Goal: Task Accomplishment & Management: Use online tool/utility

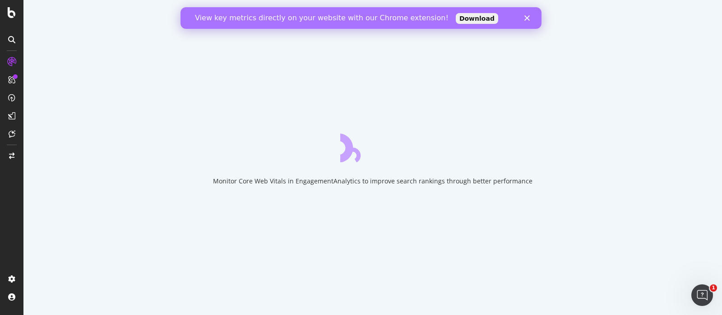
click at [527, 18] on polygon "Close" at bounding box center [526, 17] width 5 height 5
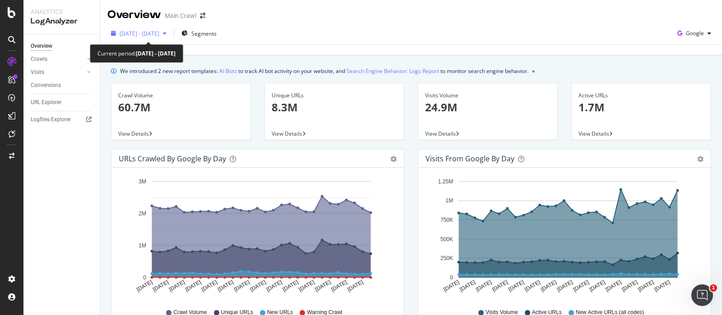
click at [147, 35] on span "[DATE] - [DATE]" at bounding box center [140, 34] width 40 height 8
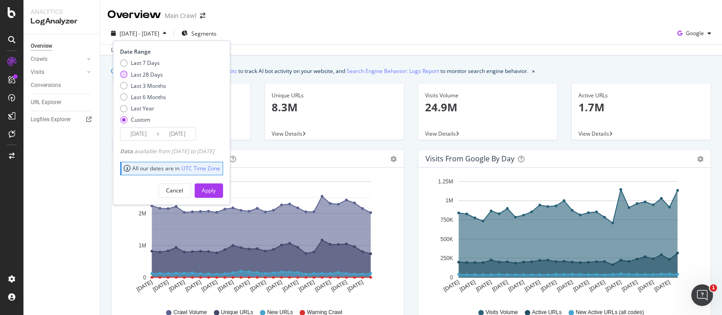
click at [124, 77] on div "Last 28 Days" at bounding box center [123, 74] width 7 height 7
type input "[DATE]"
click at [216, 189] on div "Apply" at bounding box center [209, 191] width 14 height 8
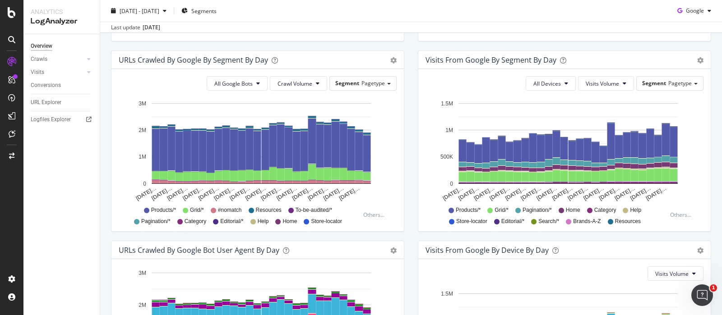
scroll to position [290, 0]
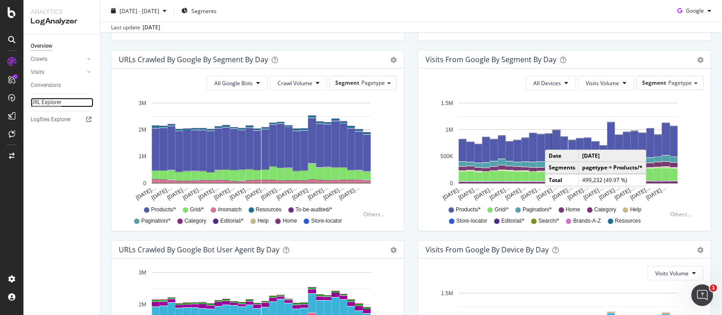
click at [43, 103] on div "URL Explorer" at bounding box center [46, 102] width 31 height 9
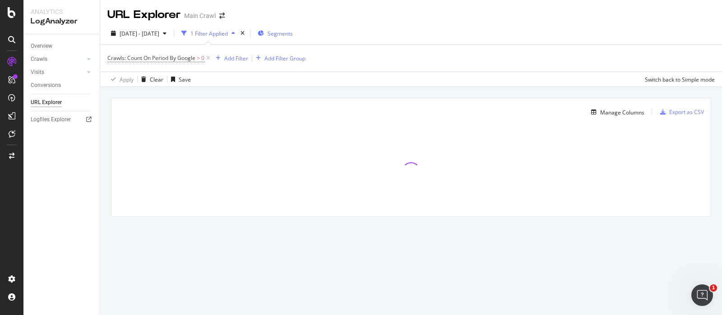
click at [293, 31] on span "Segments" at bounding box center [279, 34] width 25 height 8
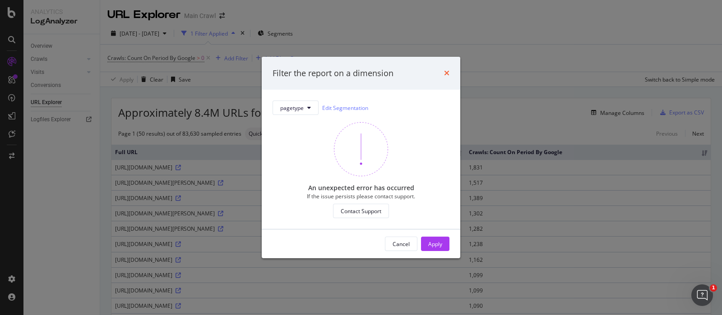
click at [447, 71] on icon "times" at bounding box center [446, 72] width 5 height 7
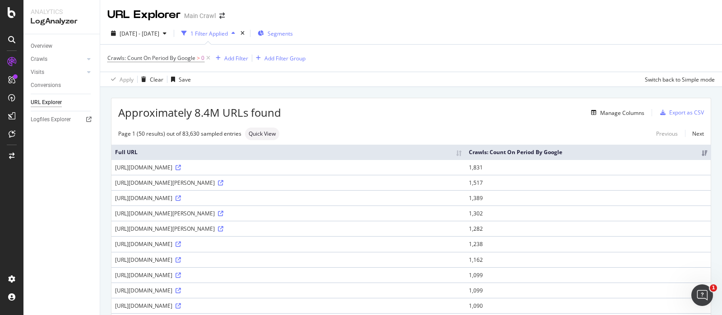
click at [286, 35] on div "Segments" at bounding box center [274, 34] width 35 height 8
click at [293, 32] on span "Segments" at bounding box center [279, 34] width 25 height 8
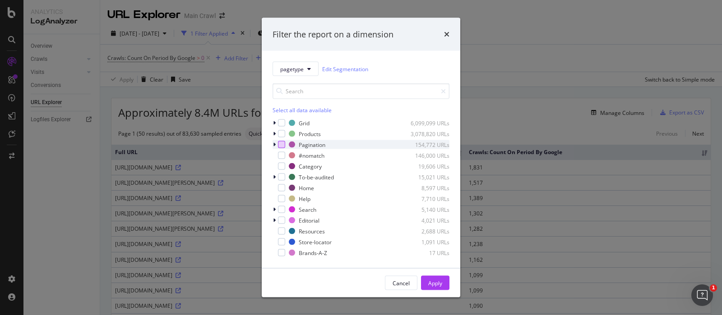
click at [280, 145] on div "modal" at bounding box center [281, 144] width 7 height 7
click at [430, 284] on div "Apply" at bounding box center [435, 283] width 14 height 8
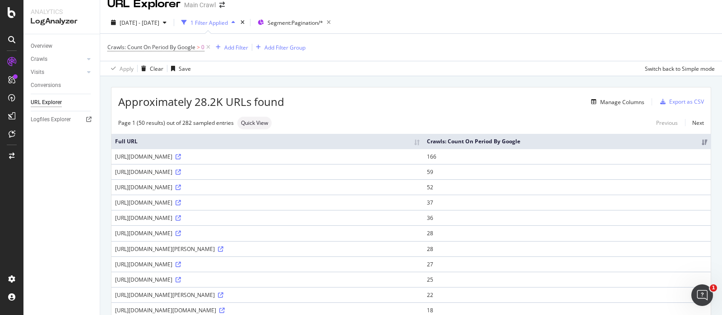
scroll to position [11, 0]
